Goal: Task Accomplishment & Management: Manage account settings

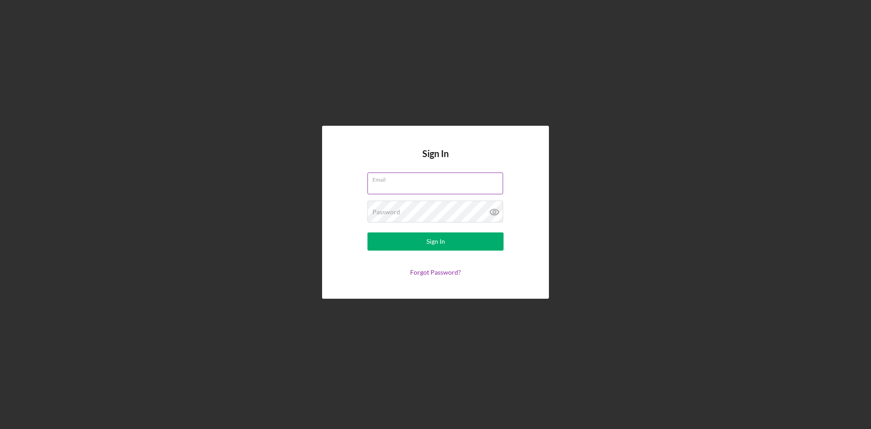
click at [401, 183] on input "Email" at bounding box center [436, 183] width 136 height 22
type input "[EMAIL_ADDRESS][DOMAIN_NAME]"
click at [368, 232] on button "Sign In" at bounding box center [436, 241] width 136 height 18
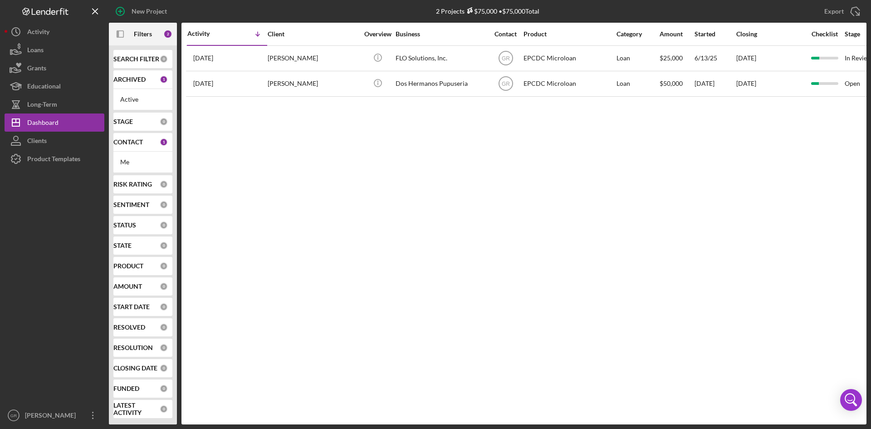
click at [140, 148] on div "CONTACT 1" at bounding box center [140, 142] width 54 height 18
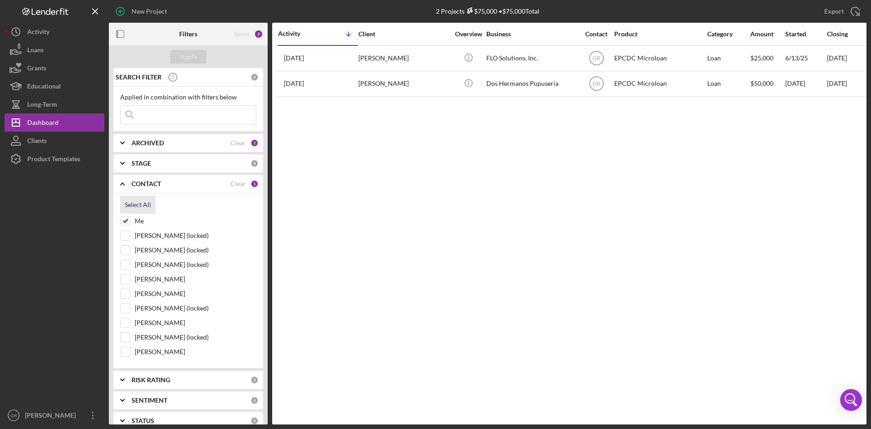
click at [140, 201] on div "Select All" at bounding box center [138, 205] width 26 height 18
checkbox input "true"
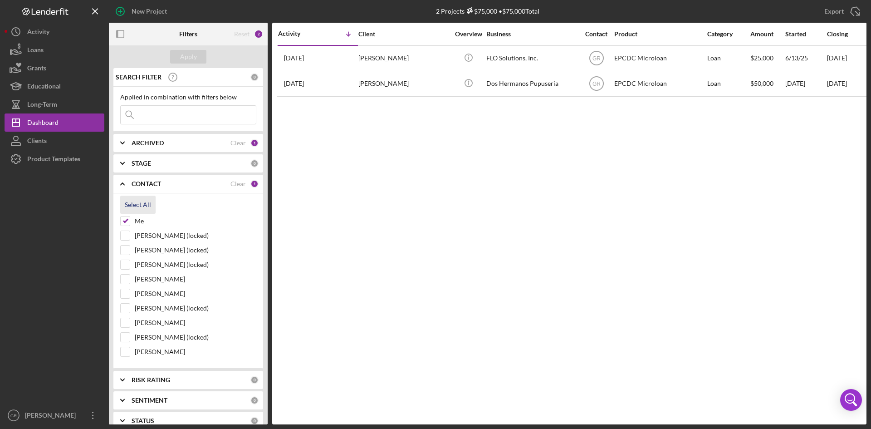
checkbox input "true"
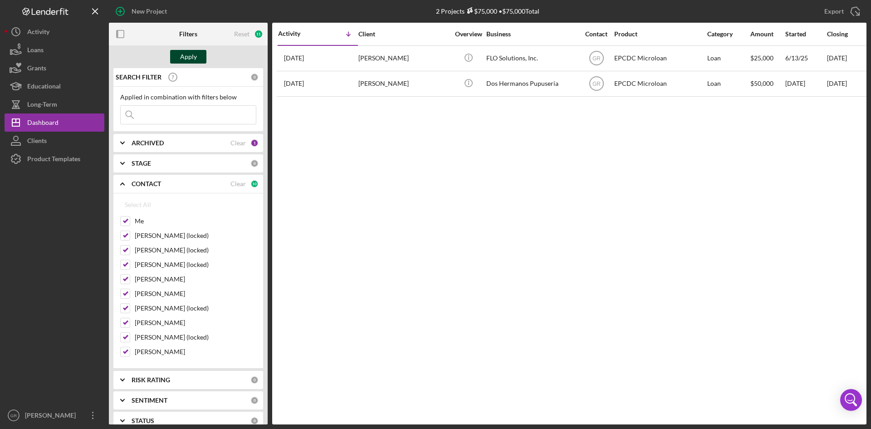
click at [191, 54] on div "Apply" at bounding box center [188, 57] width 17 height 14
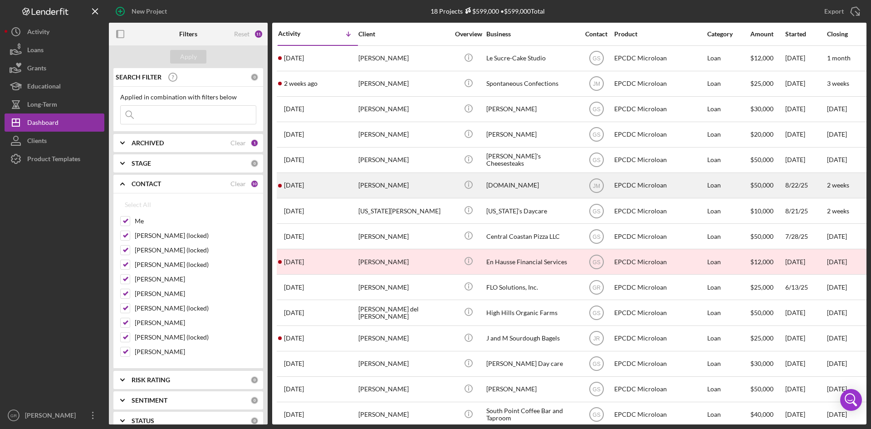
click at [443, 193] on div "[PERSON_NAME]" at bounding box center [403, 185] width 91 height 24
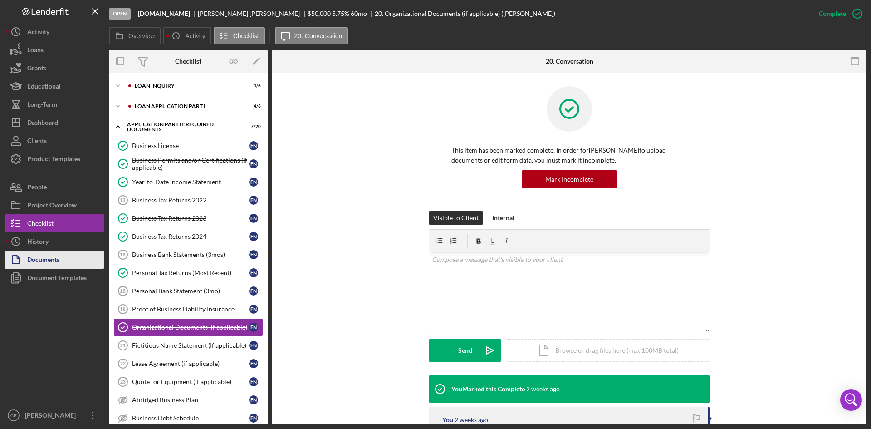
click at [37, 258] on div "Documents" at bounding box center [43, 260] width 32 height 20
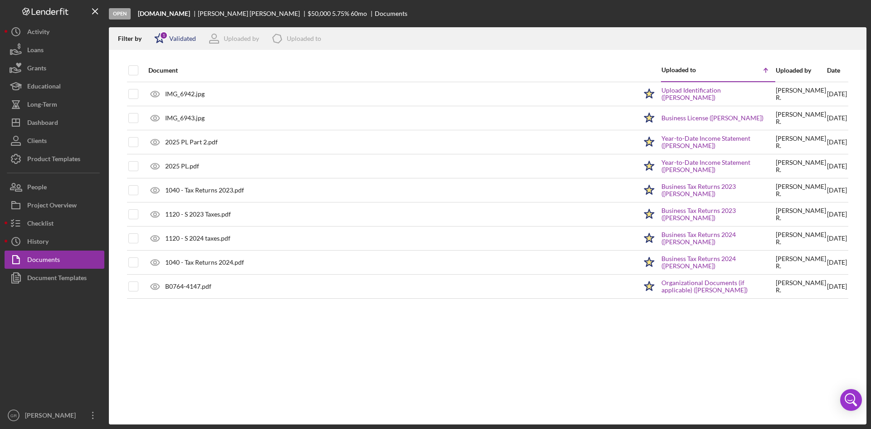
click at [166, 38] on div "1" at bounding box center [164, 35] width 8 height 8
click at [161, 75] on input "checkbox" at bounding box center [158, 72] width 9 height 9
checkbox input "false"
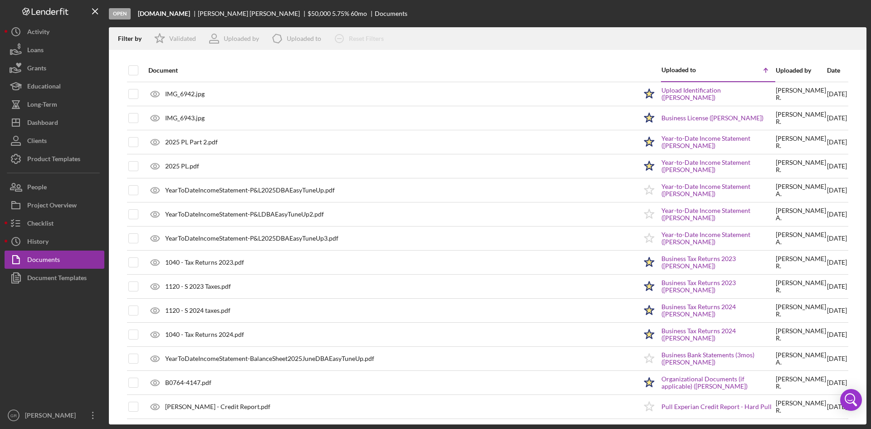
click at [421, 59] on div at bounding box center [488, 54] width 758 height 9
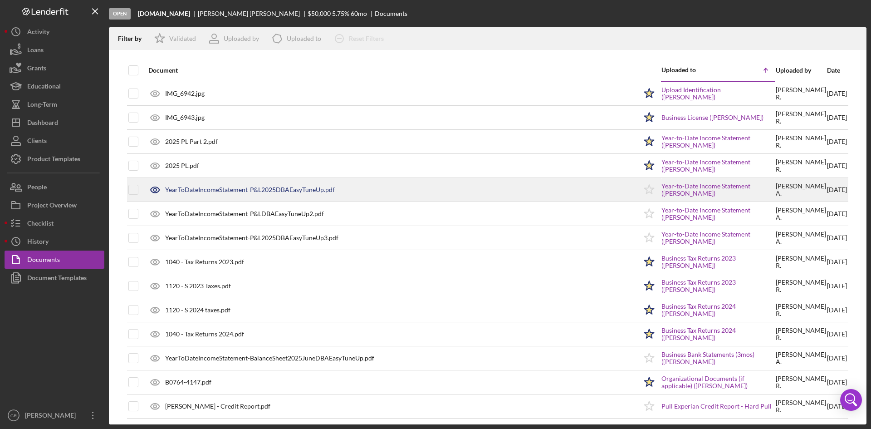
scroll to position [4, 0]
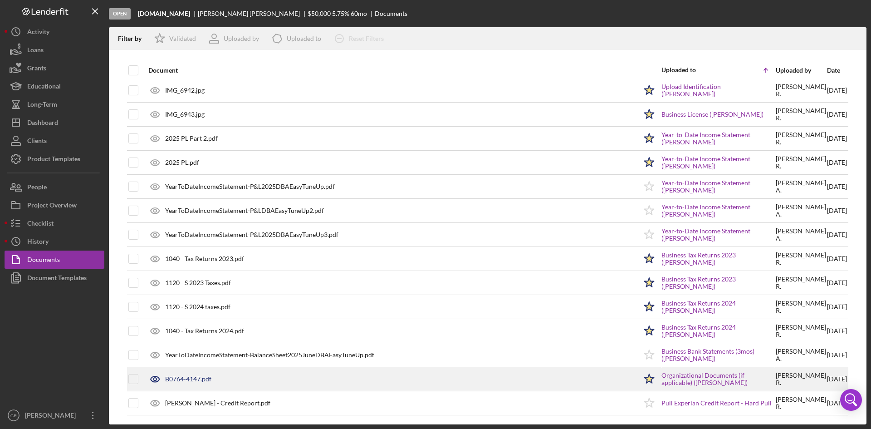
click at [201, 376] on div "B0764-4147.pdf" at bounding box center [188, 378] width 46 height 7
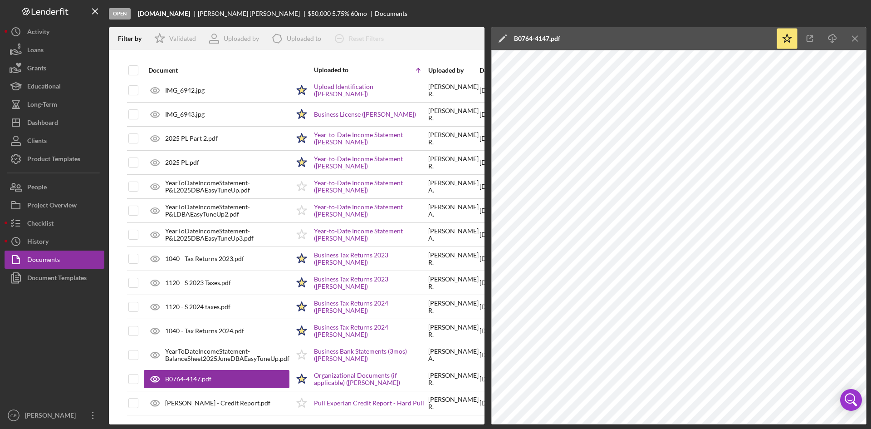
drag, startPoint x: 846, startPoint y: 38, endPoint x: 838, endPoint y: 44, distance: 10.6
click at [846, 38] on icon "Icon/Menu Close" at bounding box center [855, 39] width 20 height 20
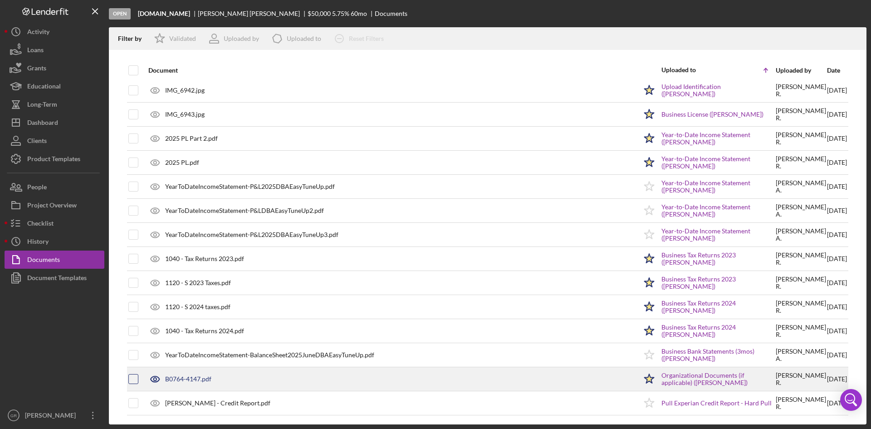
click at [132, 376] on input "checkbox" at bounding box center [133, 378] width 9 height 9
checkbox input "true"
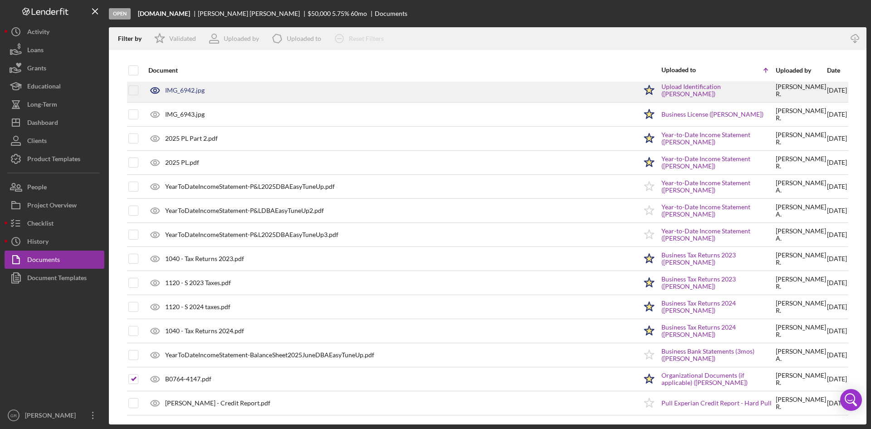
click at [196, 92] on div "IMG_6942.jpg" at bounding box center [184, 90] width 39 height 7
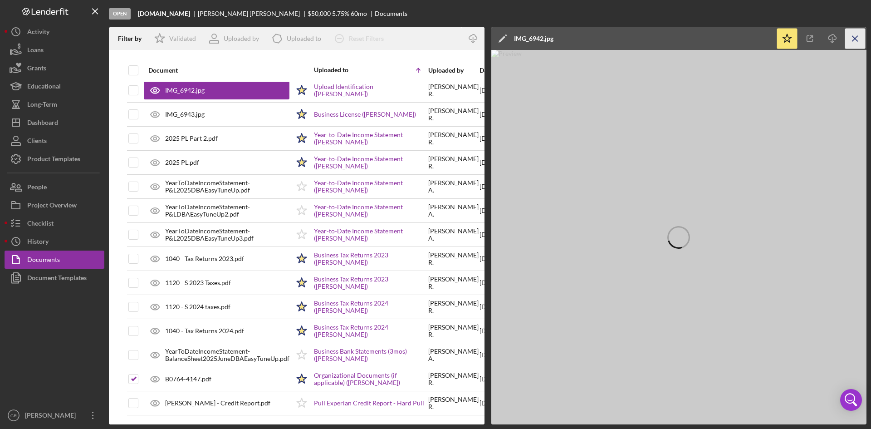
click at [855, 37] on icon "Icon/Menu Close" at bounding box center [855, 39] width 20 height 20
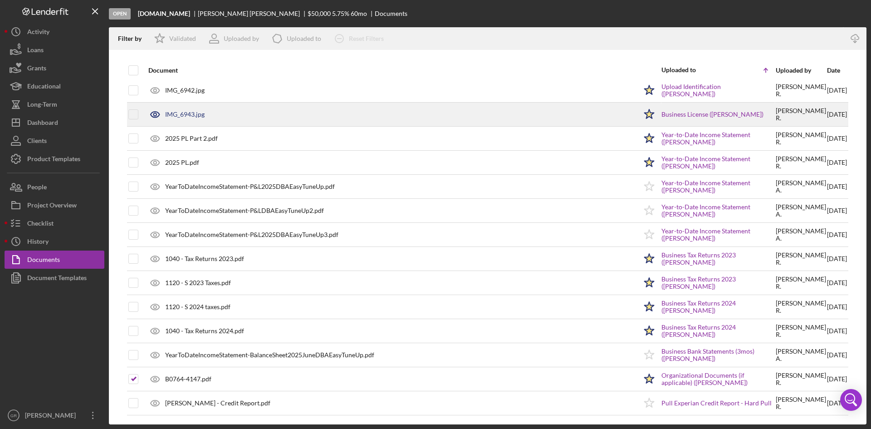
click at [180, 113] on div "IMG_6943.jpg" at bounding box center [184, 114] width 39 height 7
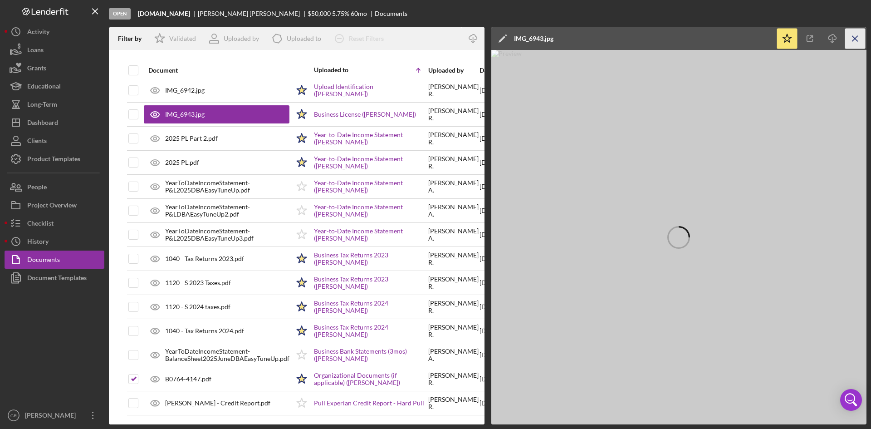
click at [849, 36] on icon "Icon/Menu Close" at bounding box center [855, 39] width 20 height 20
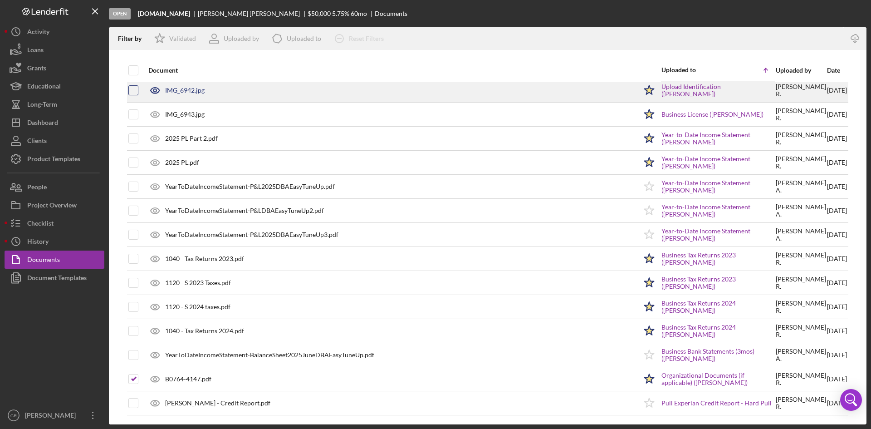
click at [133, 88] on input "checkbox" at bounding box center [133, 90] width 9 height 9
checkbox input "true"
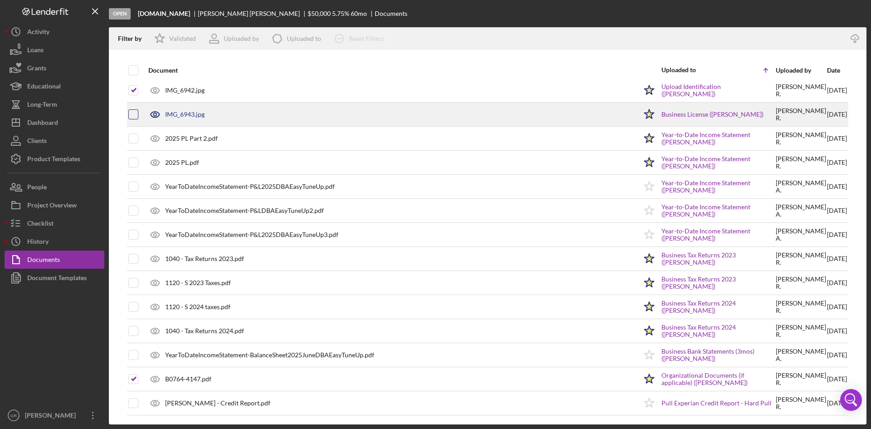
click at [132, 111] on input "checkbox" at bounding box center [133, 114] width 9 height 9
checkbox input "true"
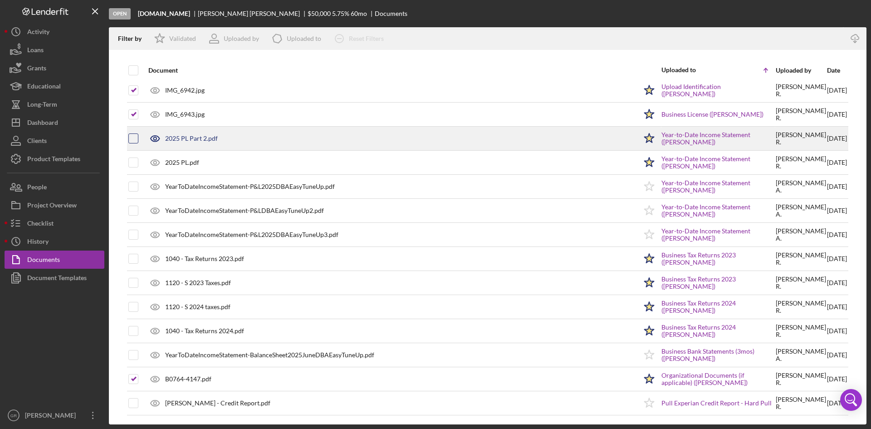
click at [131, 135] on input "checkbox" at bounding box center [133, 138] width 9 height 9
checkbox input "true"
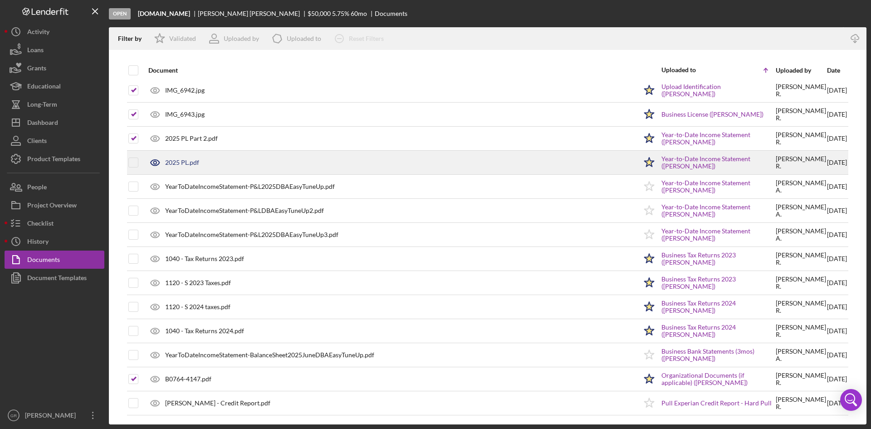
click at [140, 164] on div at bounding box center [141, 162] width 4 height 23
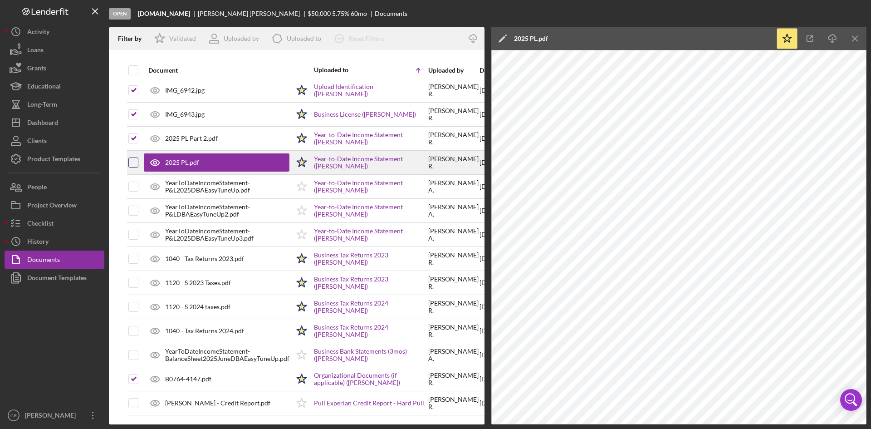
click at [137, 166] on input "checkbox" at bounding box center [133, 162] width 9 height 9
checkbox input "true"
click at [861, 40] on icon "Icon/Menu Close" at bounding box center [855, 39] width 20 height 20
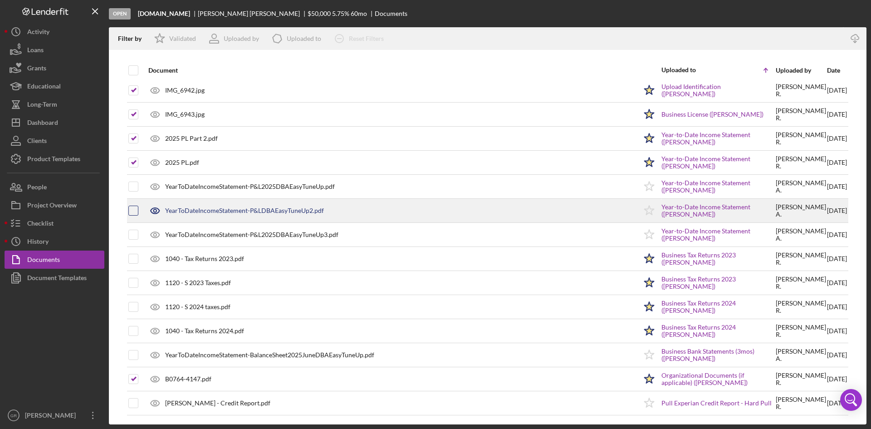
click at [133, 188] on input "checkbox" at bounding box center [133, 186] width 9 height 9
checkbox input "true"
click at [131, 207] on input "checkbox" at bounding box center [133, 210] width 9 height 9
checkbox input "true"
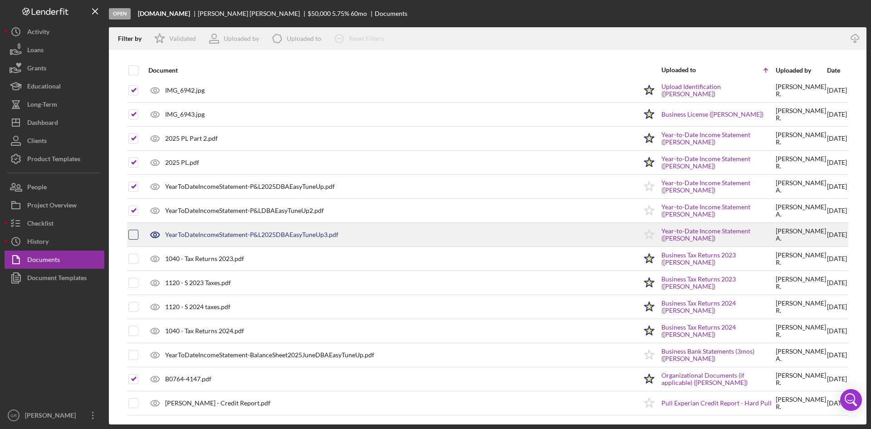
click at [133, 233] on input "checkbox" at bounding box center [133, 234] width 9 height 9
checkbox input "true"
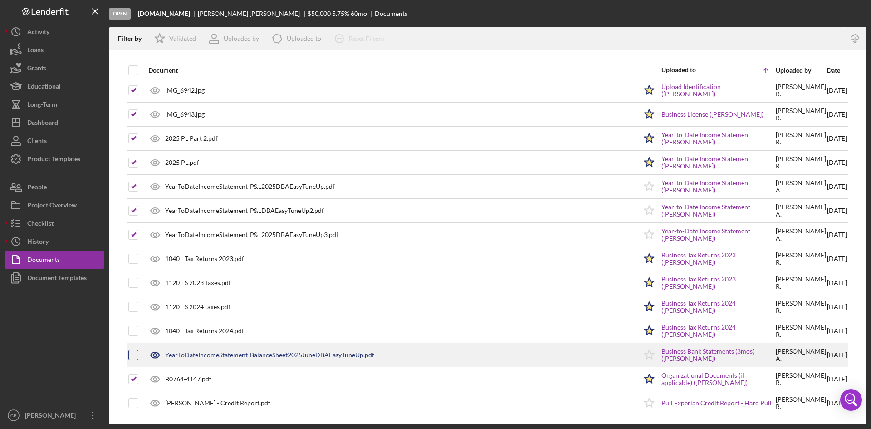
click at [135, 356] on input "checkbox" at bounding box center [133, 354] width 9 height 9
checkbox input "true"
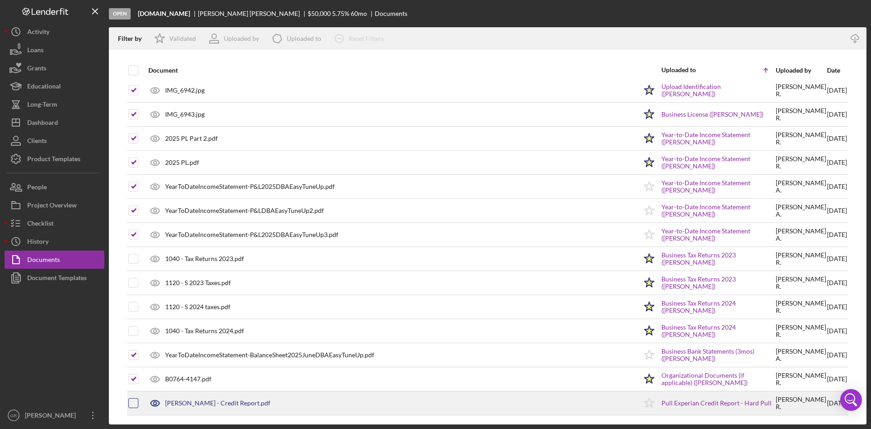
click at [135, 402] on input "checkbox" at bounding box center [133, 402] width 9 height 9
checkbox input "true"
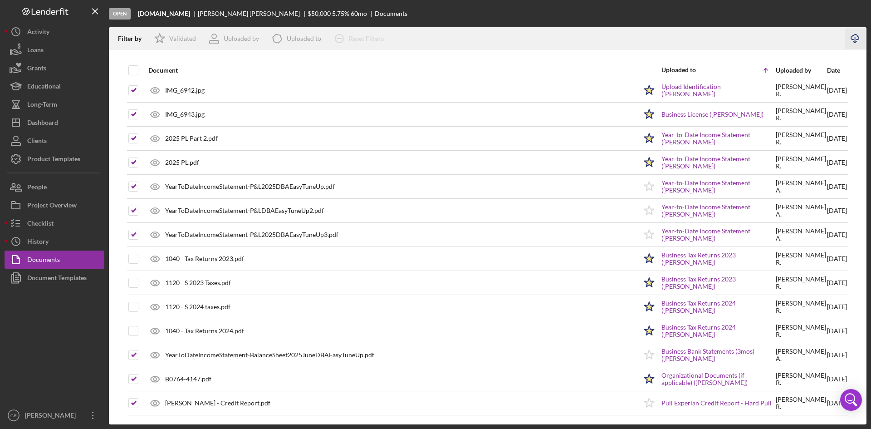
click at [860, 41] on icon "Icon/Download" at bounding box center [855, 39] width 20 height 20
click at [80, 116] on button "Icon/Dashboard Dashboard" at bounding box center [55, 122] width 100 height 18
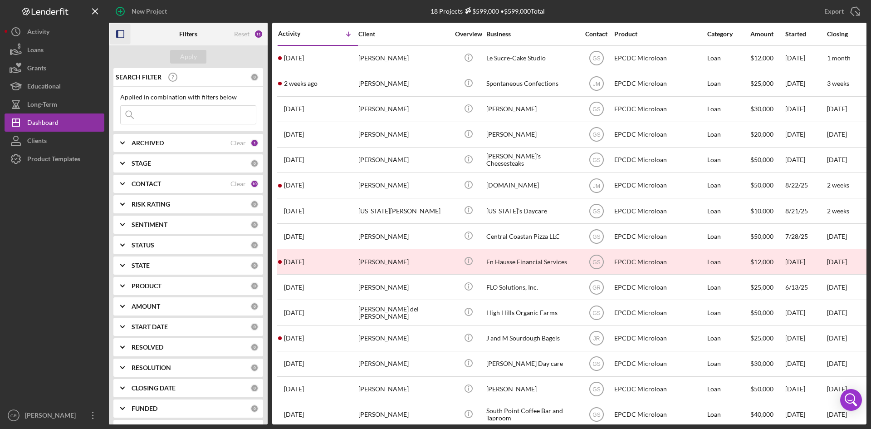
click at [117, 33] on rect "button" at bounding box center [118, 33] width 2 height 7
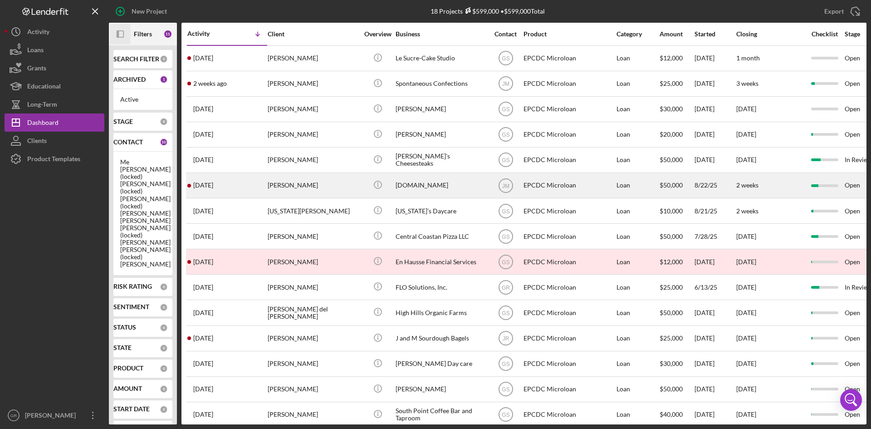
click at [324, 188] on div "[PERSON_NAME]" at bounding box center [313, 185] width 91 height 24
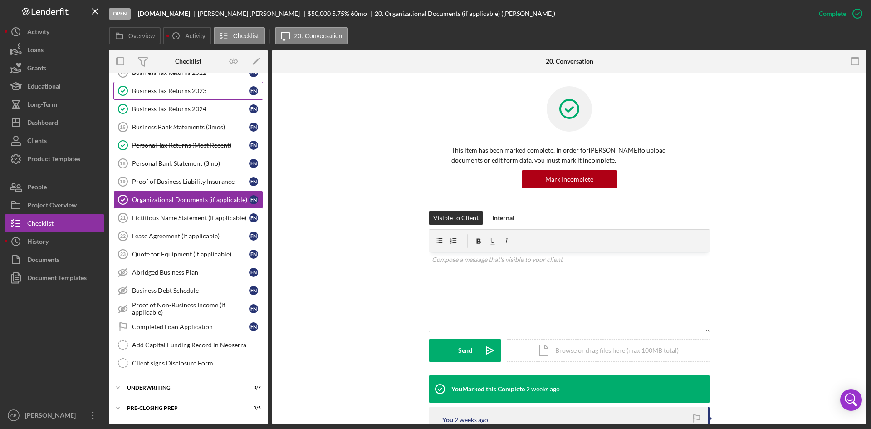
scroll to position [166, 0]
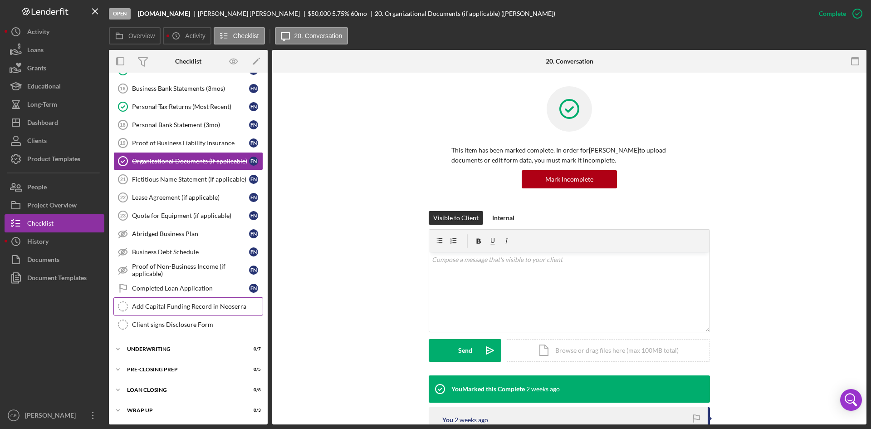
click at [187, 307] on div "Add Capital Funding Record in Neoserra" at bounding box center [197, 306] width 131 height 7
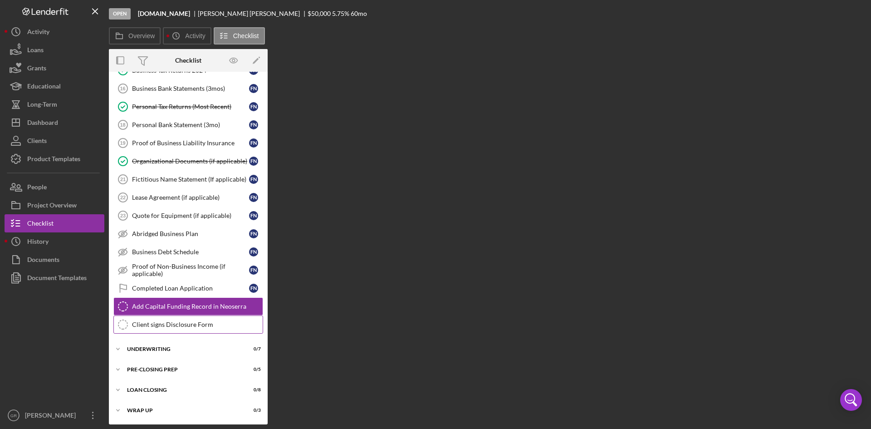
scroll to position [166, 0]
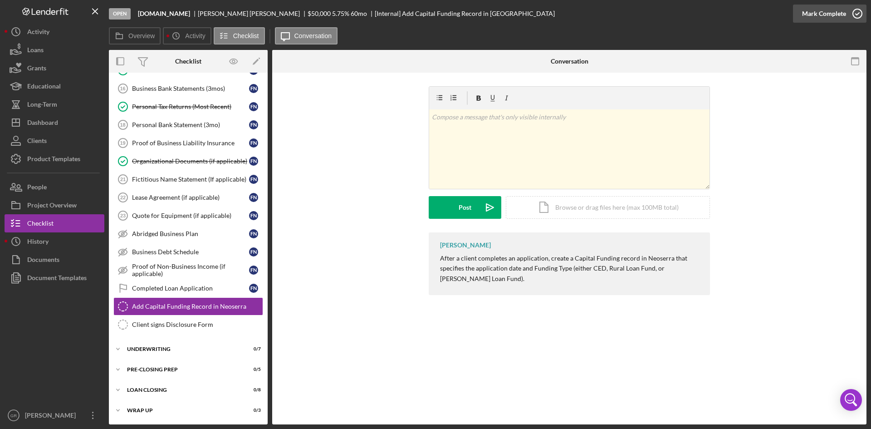
click at [849, 19] on icon "button" at bounding box center [857, 13] width 23 height 23
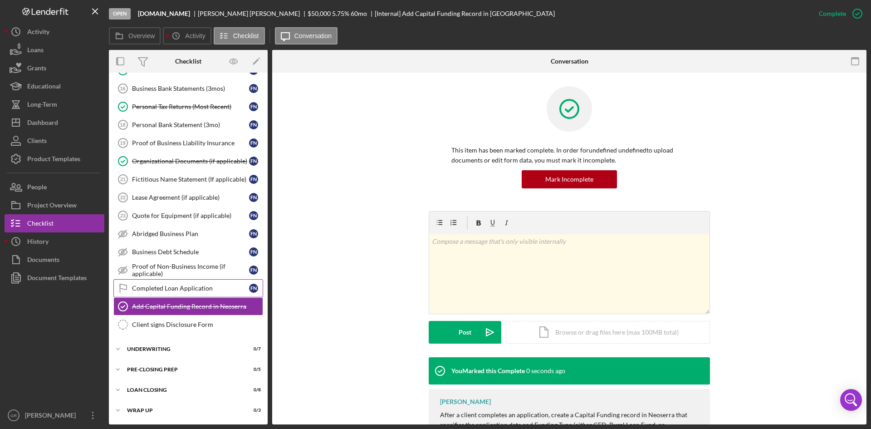
click at [188, 296] on link "Completed Loan Application Completed Loan Application F N" at bounding box center [188, 288] width 150 height 18
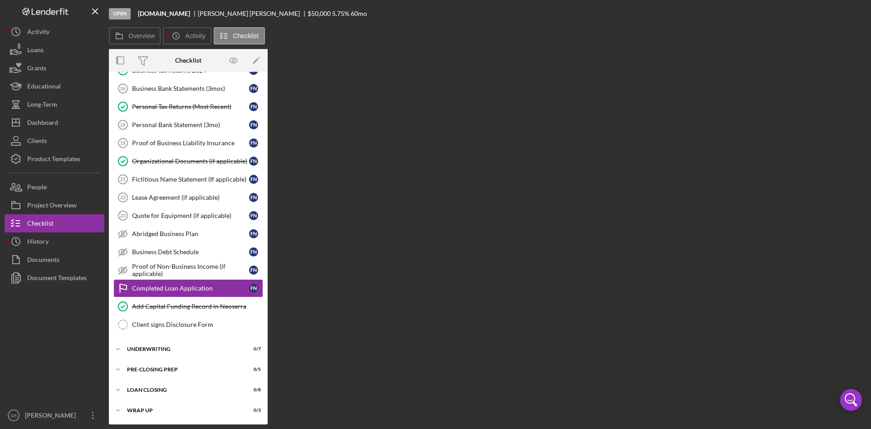
scroll to position [166, 0]
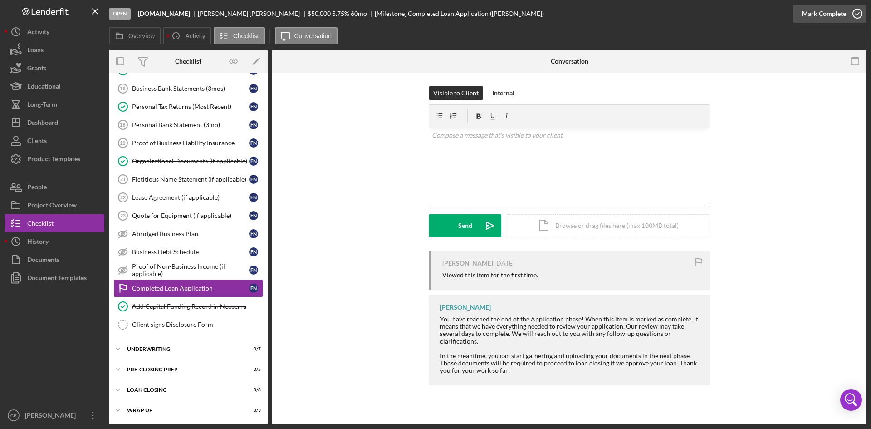
drag, startPoint x: 859, startPoint y: 13, endPoint x: 854, endPoint y: 20, distance: 8.1
click at [858, 14] on polyline "button" at bounding box center [858, 14] width 4 height 2
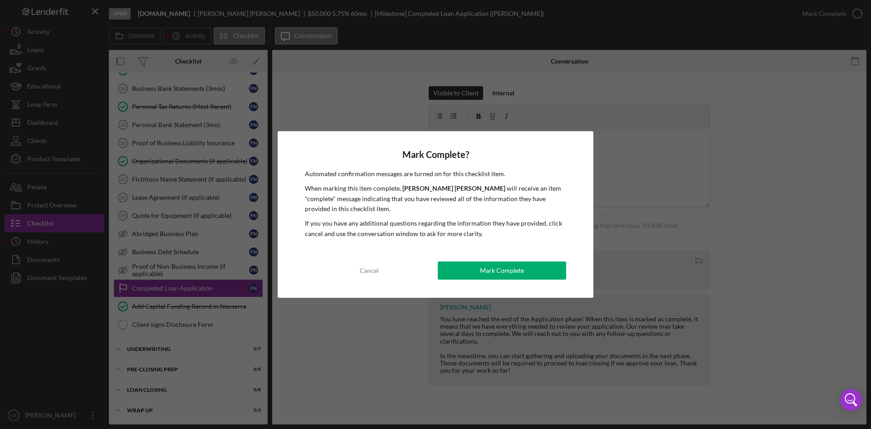
drag, startPoint x: 367, startPoint y: 269, endPoint x: 359, endPoint y: 264, distance: 9.1
click at [365, 269] on div "Cancel" at bounding box center [369, 270] width 19 height 18
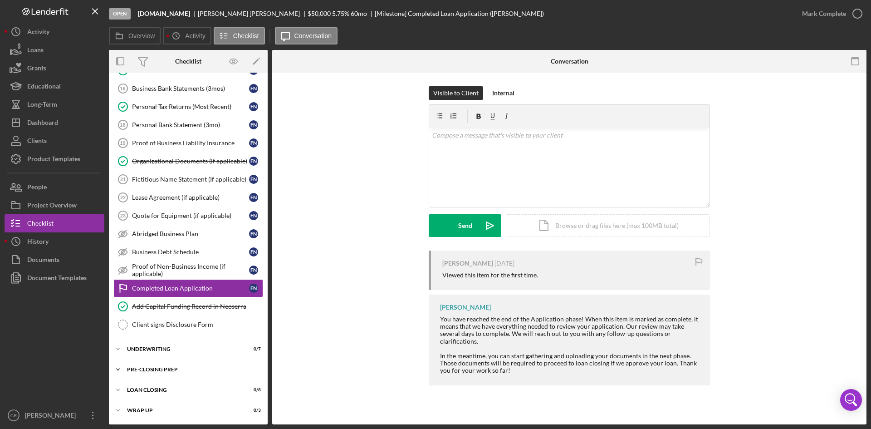
click at [148, 375] on div "Icon/Expander Pre-Closing Prep 0 / 5" at bounding box center [188, 369] width 159 height 18
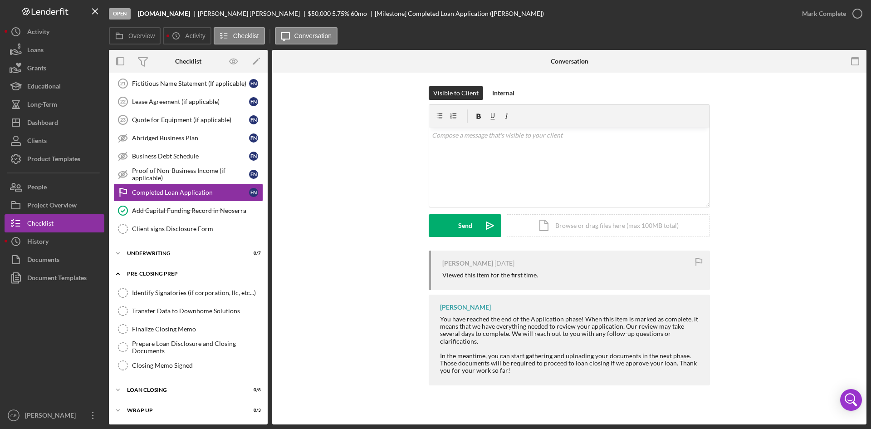
click at [178, 265] on div "Icon/Expander Pre-Closing Prep 0 / 5" at bounding box center [188, 274] width 159 height 19
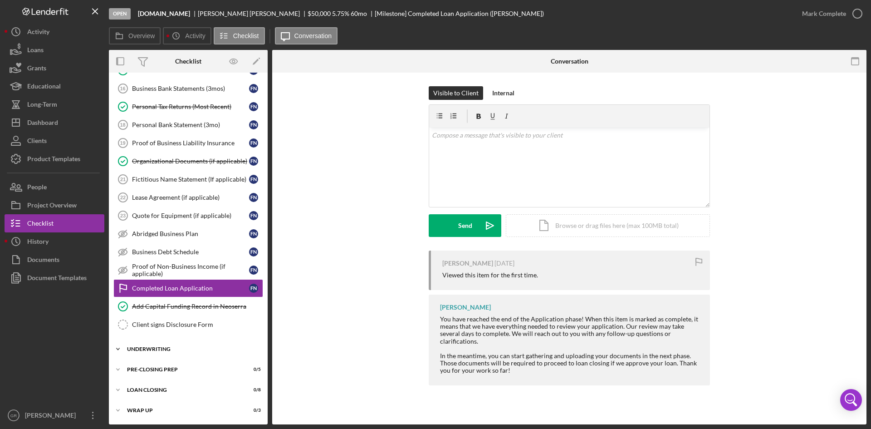
click at [165, 355] on div "Icon/Expander Underwriting 0 / 7" at bounding box center [188, 349] width 159 height 18
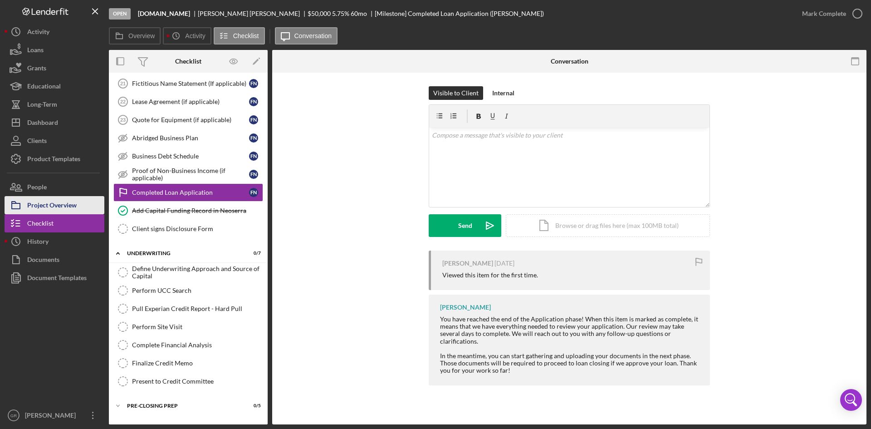
click at [76, 204] on div "Project Overview" at bounding box center [51, 206] width 49 height 20
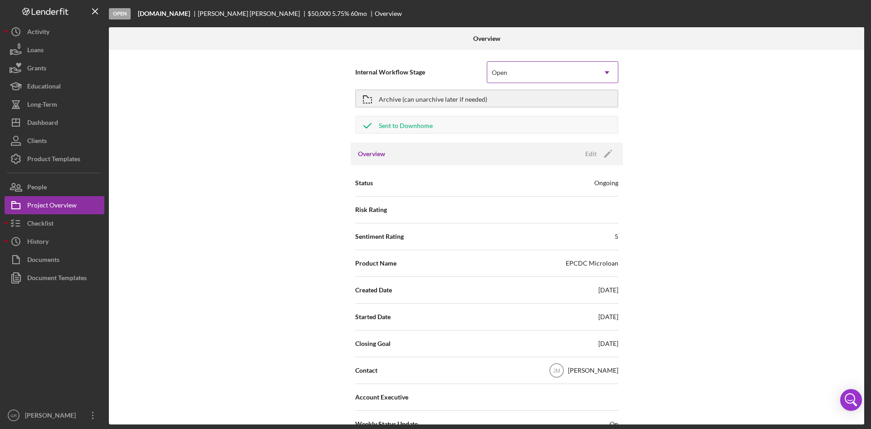
click at [586, 75] on div "Open" at bounding box center [541, 72] width 109 height 21
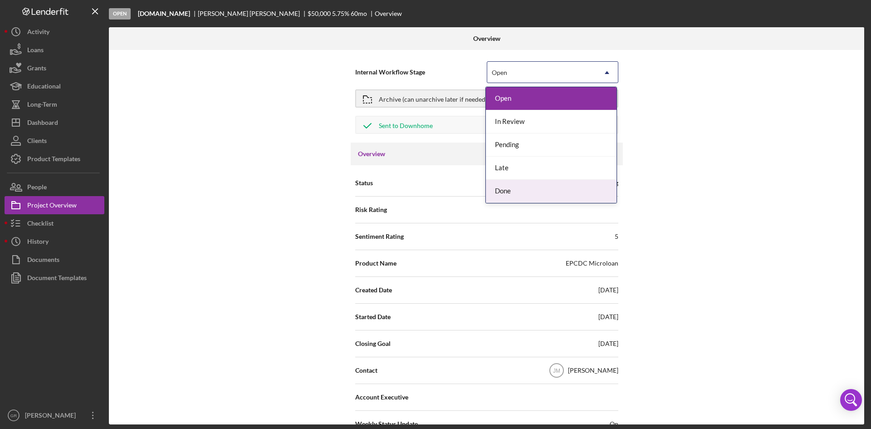
click at [506, 184] on div "Done" at bounding box center [551, 191] width 131 height 23
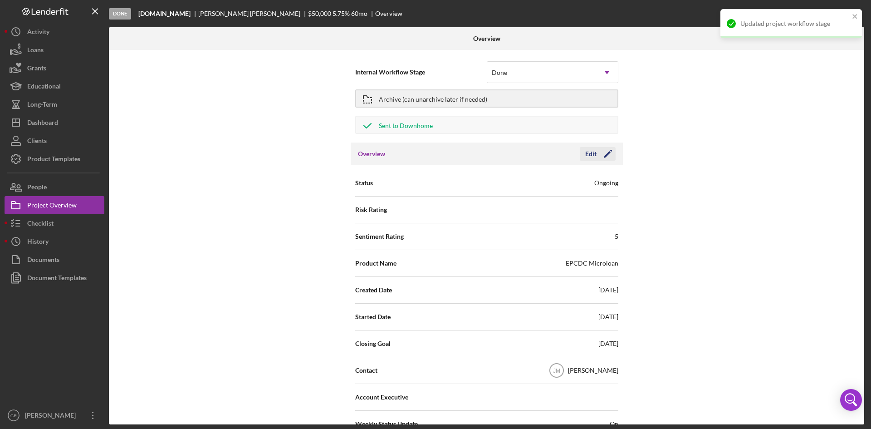
click at [590, 157] on div "Edit" at bounding box center [590, 154] width 11 height 14
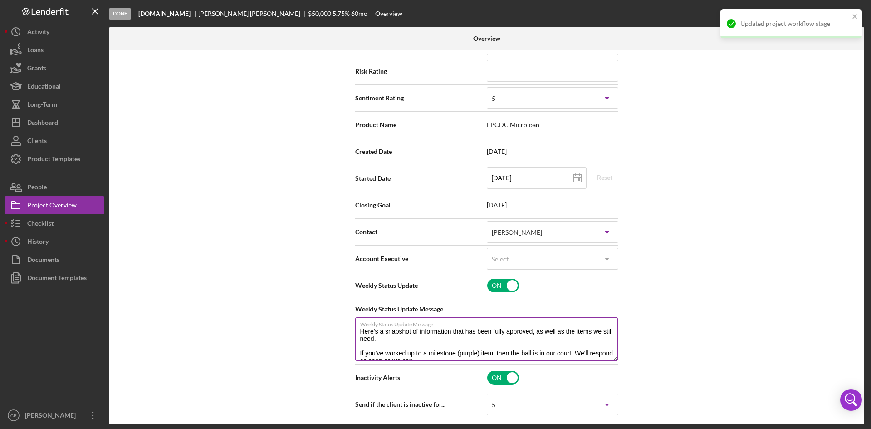
scroll to position [227, 0]
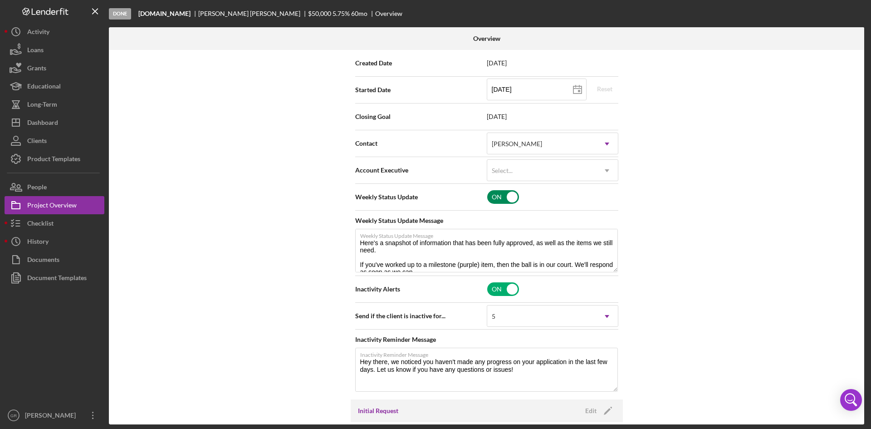
click at [504, 197] on input "checkbox" at bounding box center [503, 197] width 32 height 14
checkbox input "false"
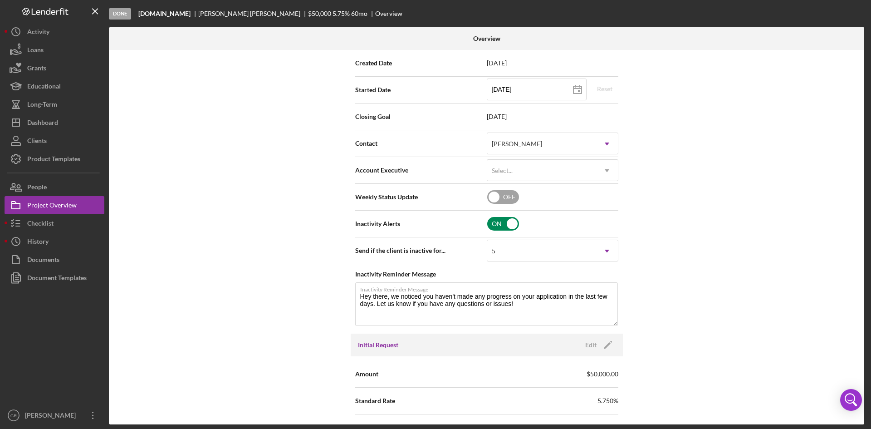
type textarea "Hey there, we noticed you haven't made any progress on your application in the …"
click at [507, 224] on input "checkbox" at bounding box center [503, 224] width 32 height 14
checkbox input "false"
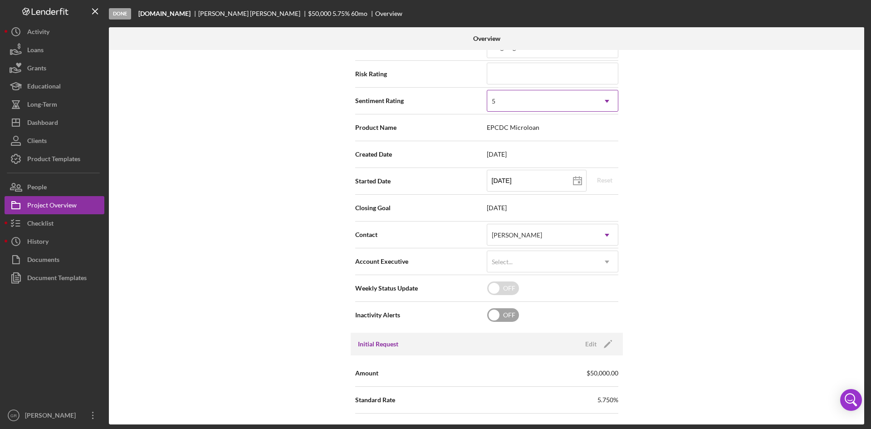
scroll to position [0, 0]
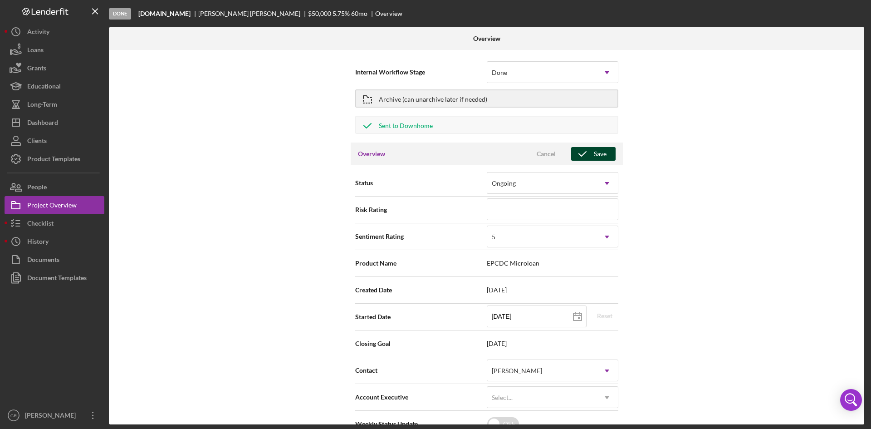
click at [575, 150] on icon "button" at bounding box center [582, 153] width 23 height 23
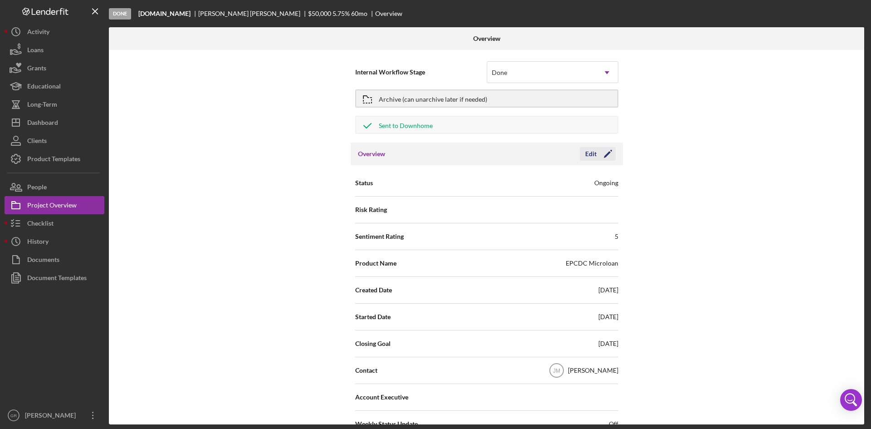
click at [586, 151] on div "Edit" at bounding box center [590, 154] width 11 height 14
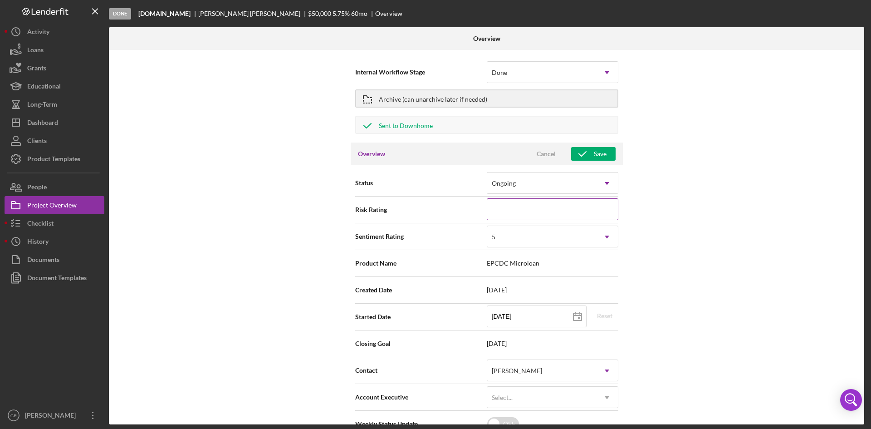
click at [551, 201] on input at bounding box center [553, 209] width 132 height 22
click at [735, 217] on div "Internal Workflow Stage Done Icon/Dropdown Arrow Archive (can unarchive later i…" at bounding box center [487, 237] width 756 height 374
click at [540, 157] on div "Cancel" at bounding box center [546, 154] width 19 height 14
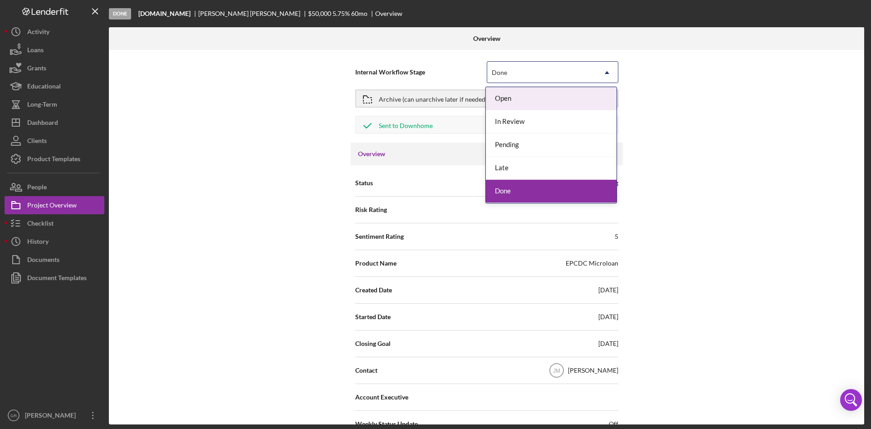
click at [543, 68] on div "Done" at bounding box center [541, 72] width 109 height 21
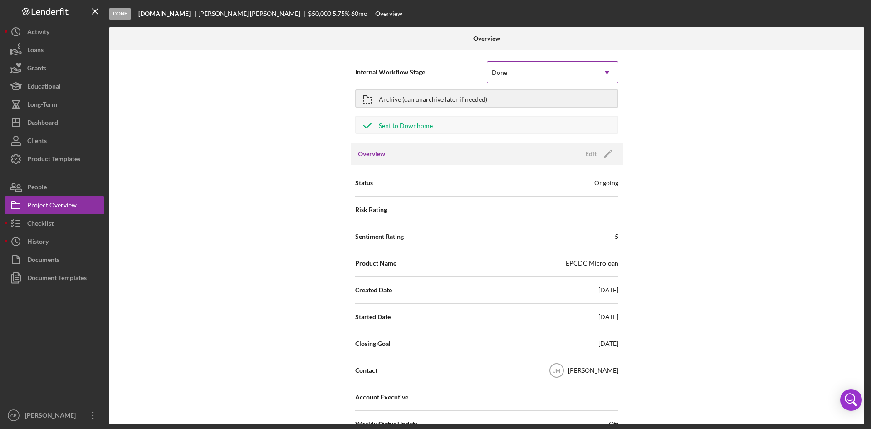
click at [543, 68] on div "Done" at bounding box center [541, 72] width 109 height 21
click at [49, 207] on div "Project Overview" at bounding box center [51, 206] width 49 height 20
click at [429, 101] on div "Archive (can unarchive later if needed)" at bounding box center [433, 98] width 108 height 16
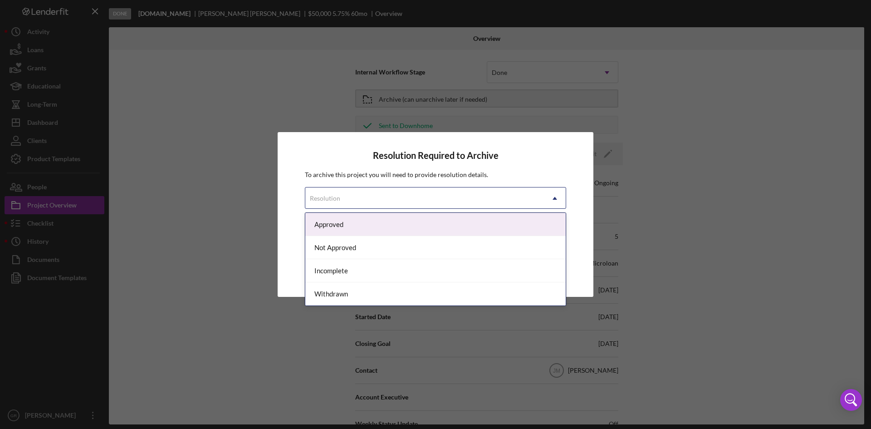
click at [422, 187] on div "Resolution Icon/Dropdown Arrow" at bounding box center [435, 198] width 261 height 22
click at [349, 224] on div "Approved" at bounding box center [435, 224] width 260 height 23
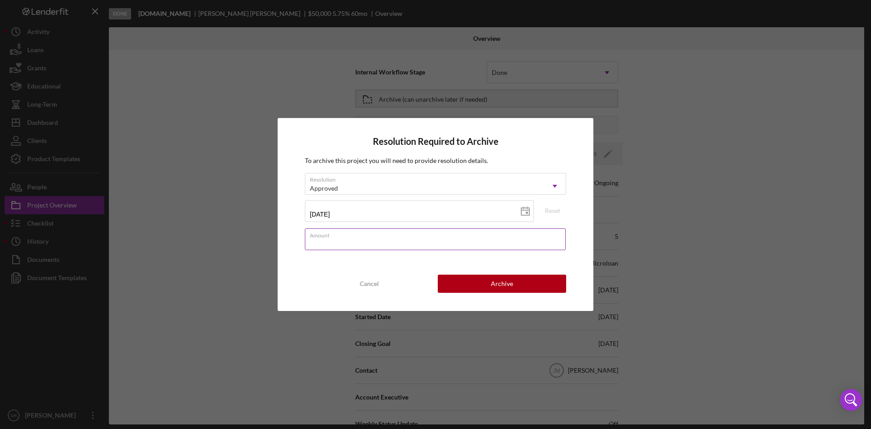
click at [364, 244] on input "Amount" at bounding box center [435, 239] width 261 height 22
type input "$50,000"
click at [523, 285] on button "Archive" at bounding box center [502, 284] width 128 height 18
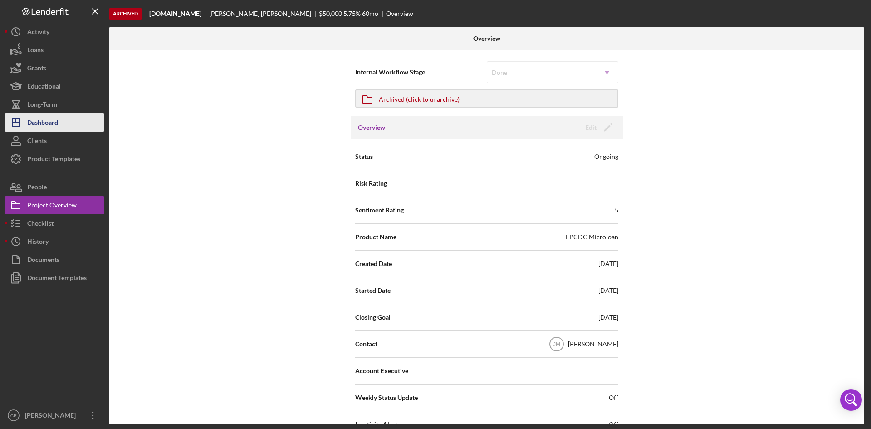
click at [52, 118] on div "Dashboard" at bounding box center [42, 123] width 31 height 20
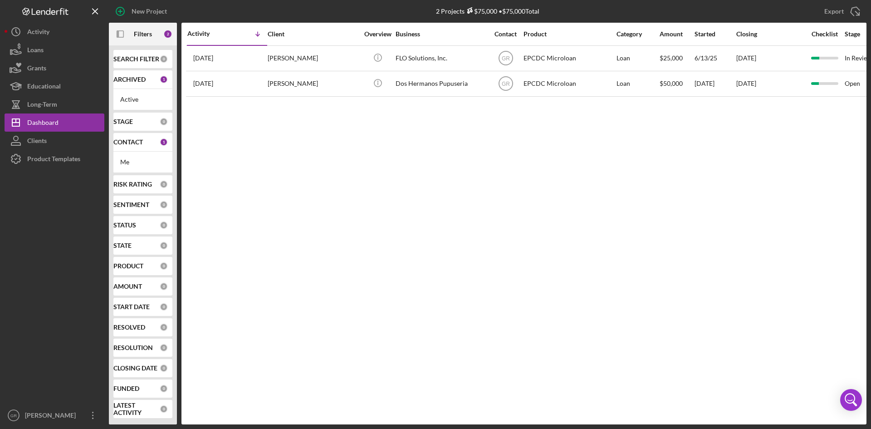
click at [136, 145] on b "CONTACT" at bounding box center [127, 141] width 29 height 7
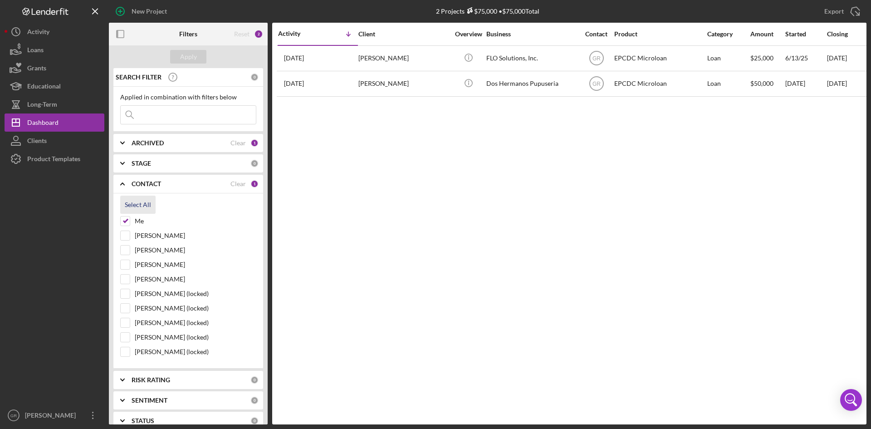
click at [142, 203] on div "Select All" at bounding box center [138, 205] width 26 height 18
checkbox input "true"
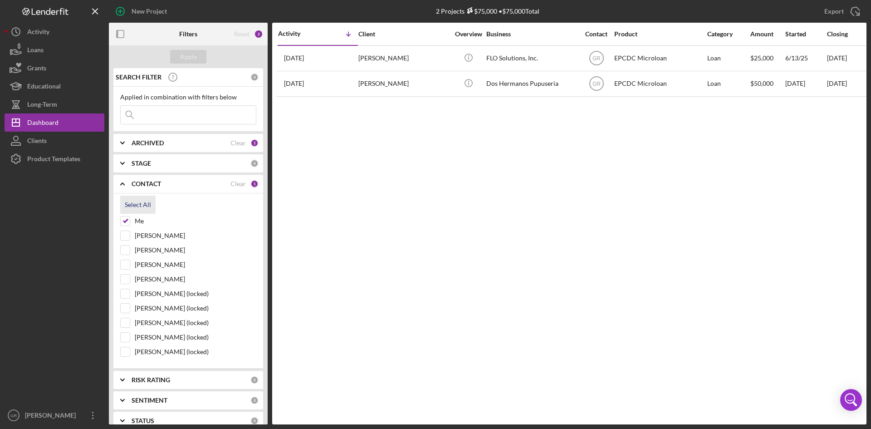
checkbox input "true"
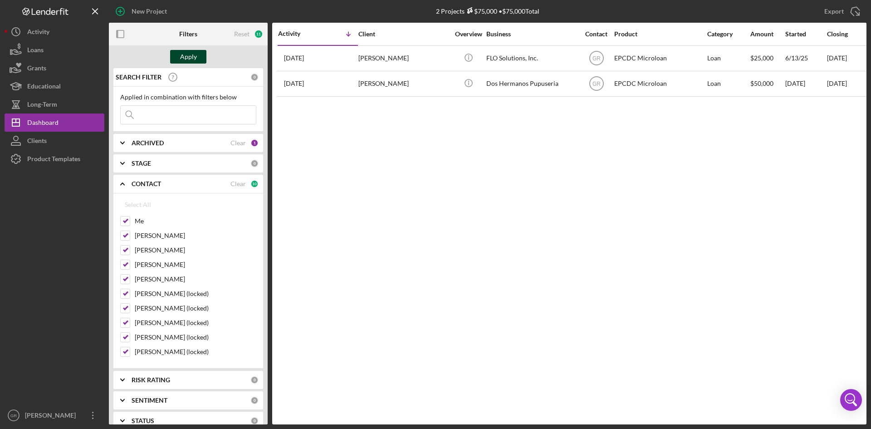
click at [187, 57] on div "Apply" at bounding box center [188, 57] width 17 height 14
